Goal: Information Seeking & Learning: Understand process/instructions

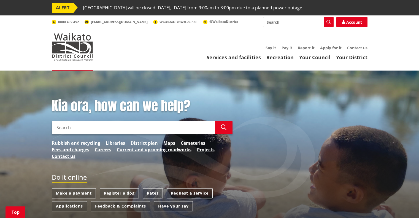
scroll to position [110, 0]
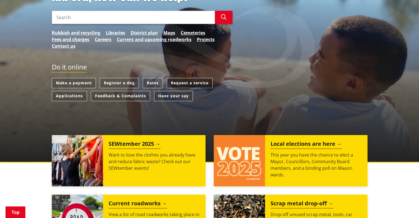
click at [189, 82] on link "Request a service" at bounding box center [190, 83] width 46 height 10
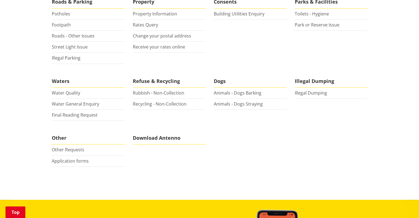
scroll to position [193, 0]
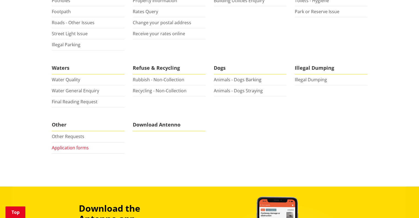
click at [64, 146] on link "Application forms" at bounding box center [70, 148] width 37 height 6
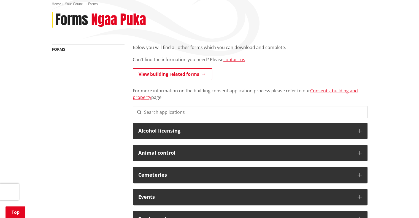
scroll to position [55, 0]
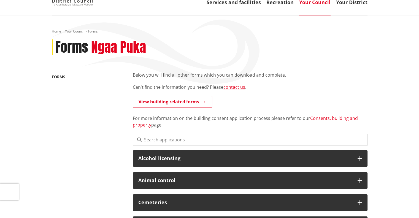
click at [320, 118] on link "Consents, building and property" at bounding box center [245, 121] width 225 height 13
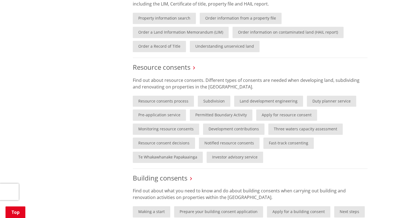
scroll to position [303, 0]
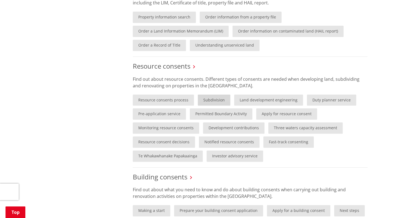
click at [212, 96] on link "Subdivision" at bounding box center [214, 100] width 33 height 11
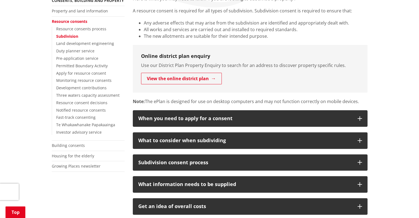
scroll to position [165, 0]
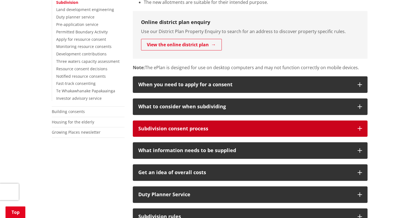
click at [192, 126] on div "Subdivision consent process" at bounding box center [245, 129] width 214 height 6
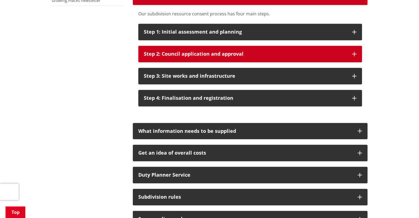
scroll to position [303, 0]
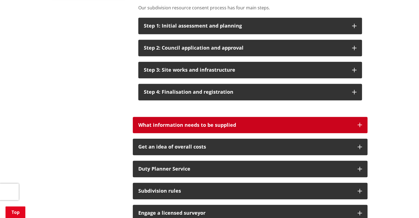
click at [203, 123] on div "What information needs to be supplied" at bounding box center [245, 125] width 214 height 6
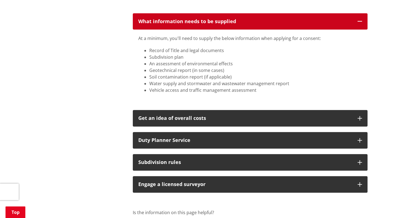
scroll to position [414, 0]
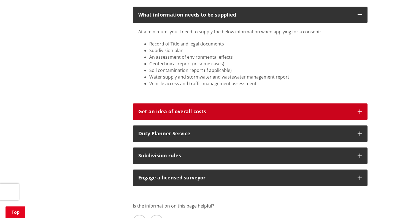
click at [177, 113] on p "Get an idea of overall costs" at bounding box center [245, 112] width 214 height 6
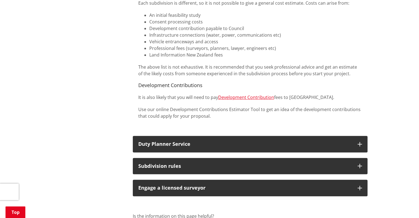
scroll to position [551, 0]
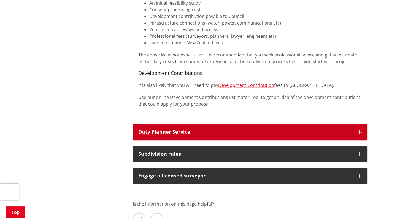
click at [187, 133] on div "Duty Planner Service" at bounding box center [245, 132] width 214 height 6
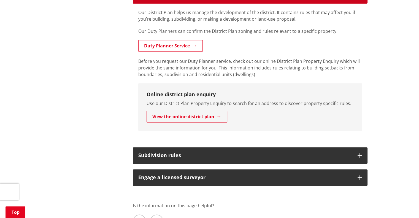
scroll to position [689, 0]
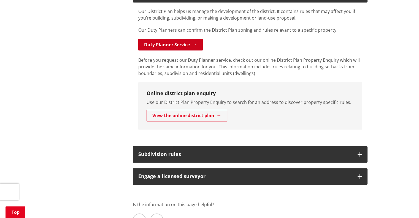
click at [169, 44] on link "Duty Planner Service" at bounding box center [170, 45] width 65 height 12
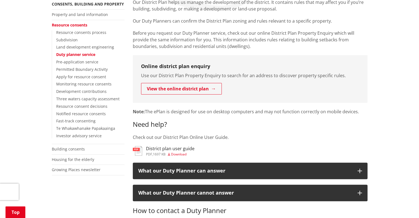
scroll to position [138, 0]
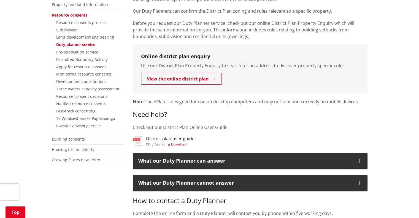
click at [175, 143] on span "Download" at bounding box center [178, 144] width 15 height 5
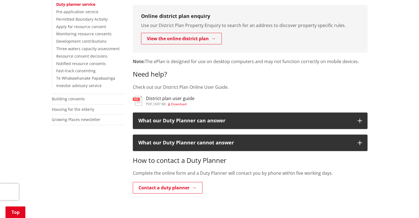
scroll to position [221, 0]
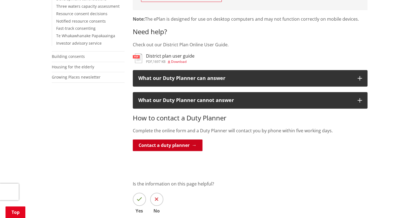
click at [166, 145] on link "Contact a duty planner" at bounding box center [168, 145] width 70 height 12
